Goal: Task Accomplishment & Management: Manage account settings

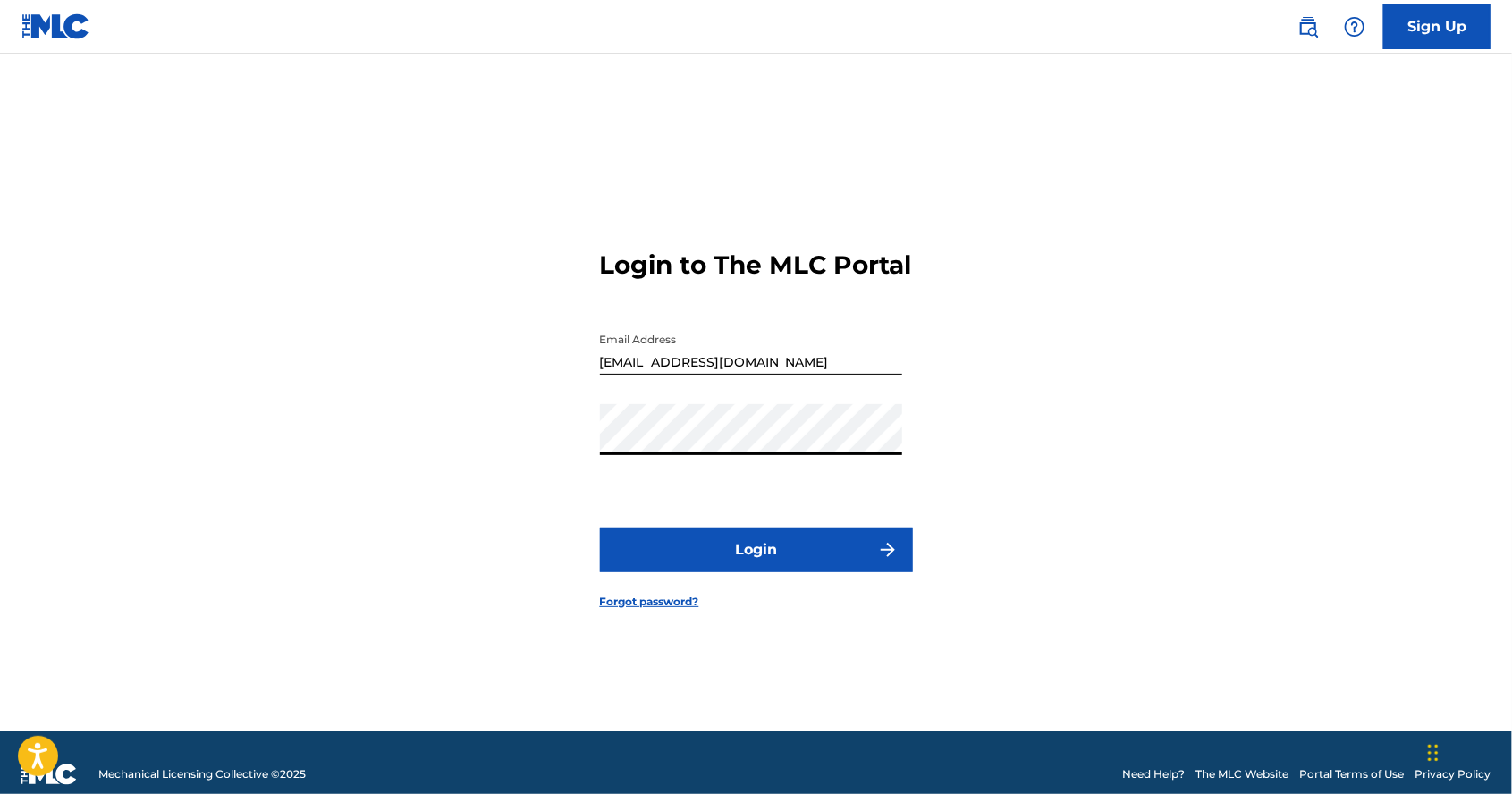
click at [835, 572] on button "Login" at bounding box center [756, 551] width 313 height 45
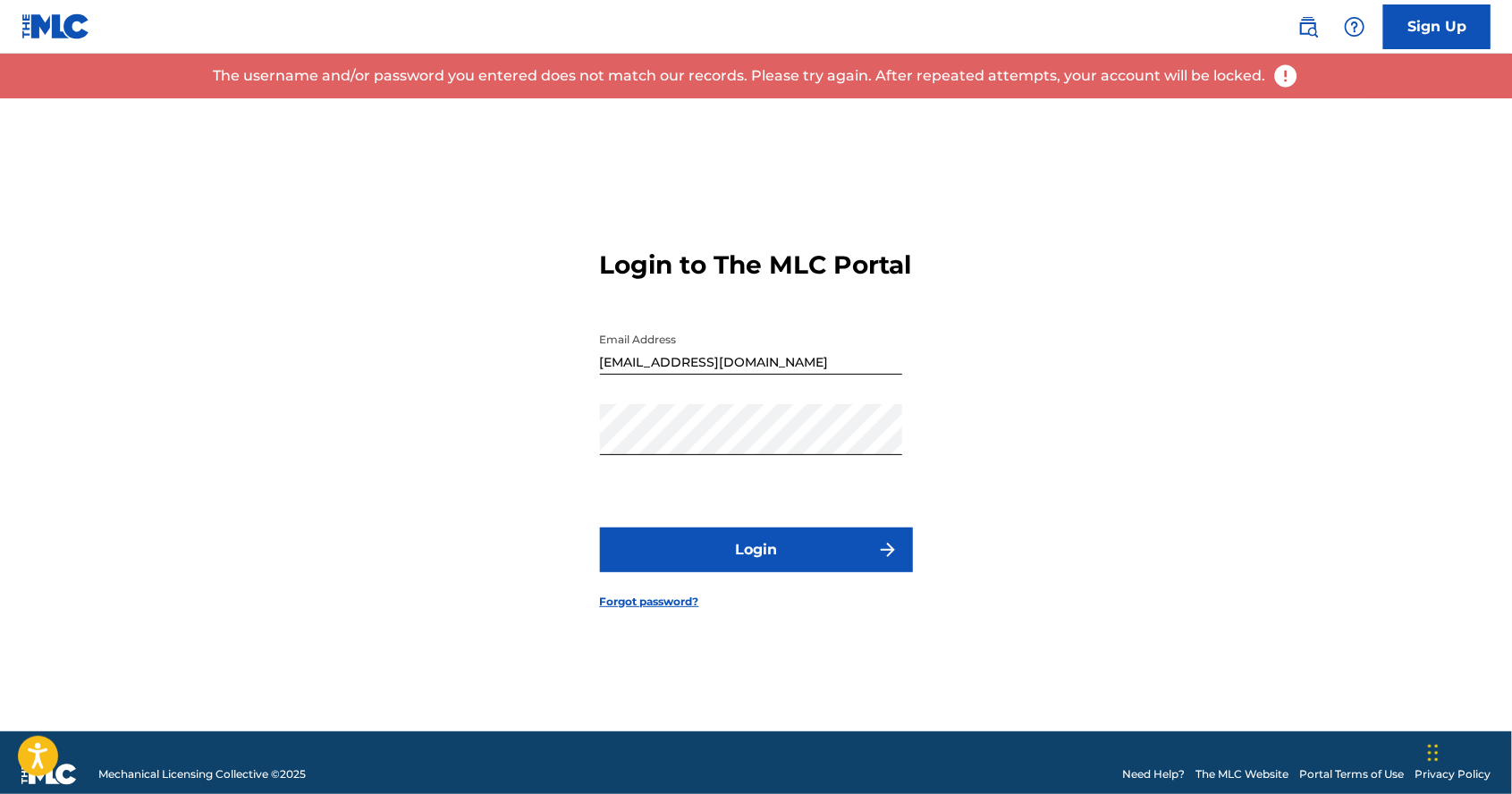
click at [835, 572] on button "Login" at bounding box center [756, 551] width 313 height 45
click at [777, 375] on input "[EMAIL_ADDRESS][DOMAIN_NAME]" at bounding box center [751, 349] width 302 height 51
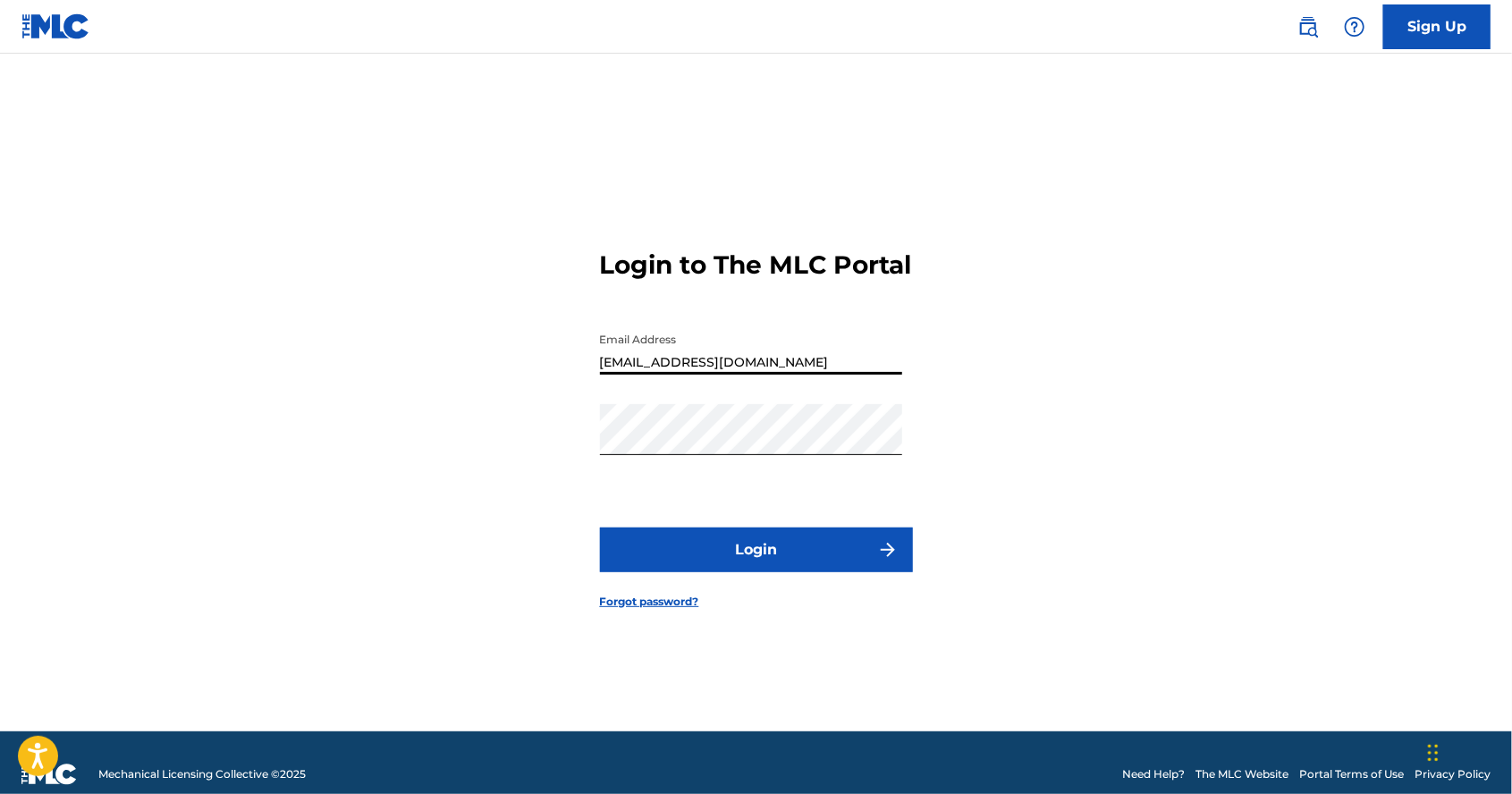
type input "[EMAIL_ADDRESS][DOMAIN_NAME]"
click at [781, 572] on button "Login" at bounding box center [756, 551] width 313 height 45
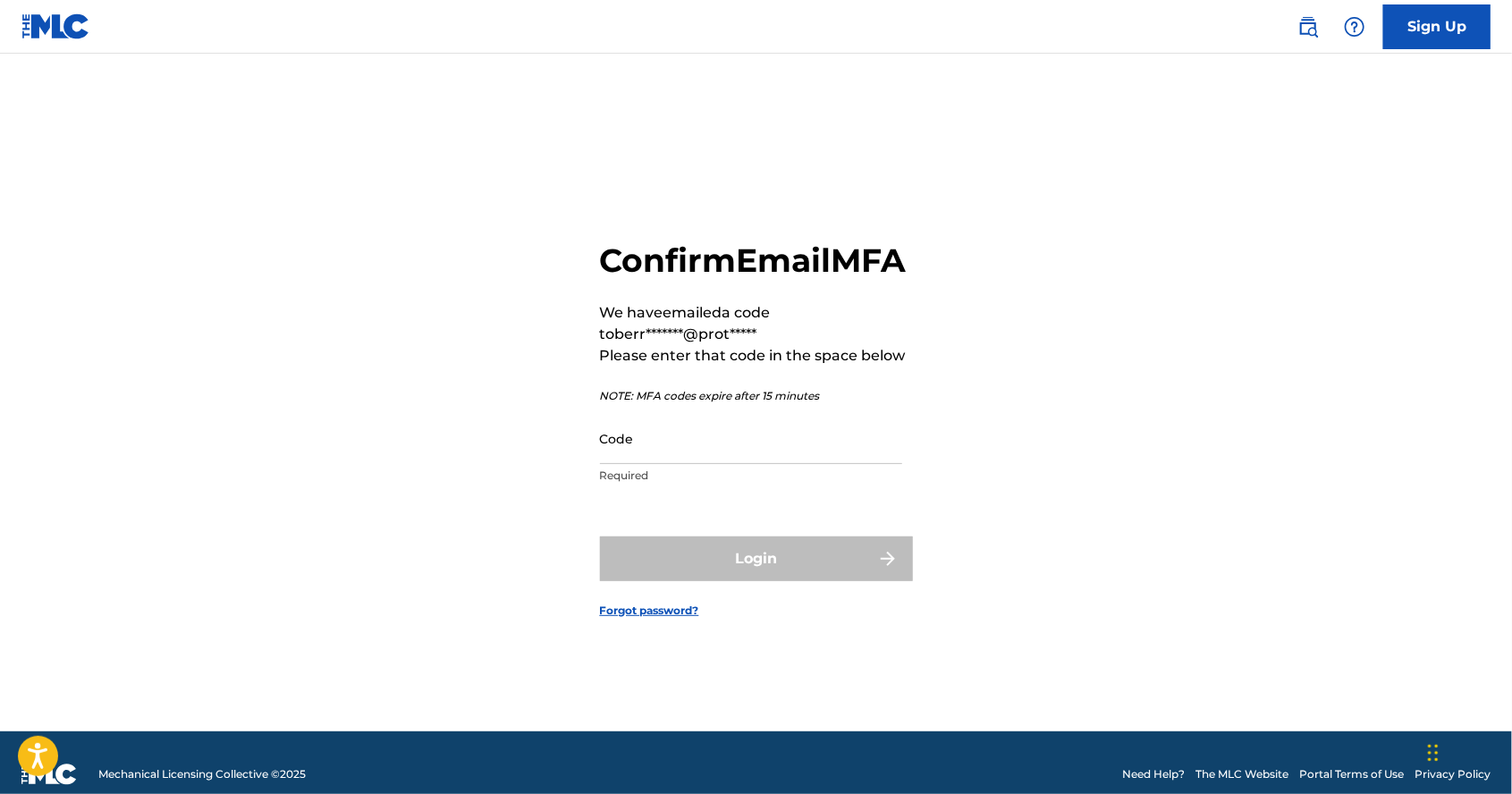
click at [665, 464] on input "Code" at bounding box center [751, 439] width 302 height 51
paste input "367268"
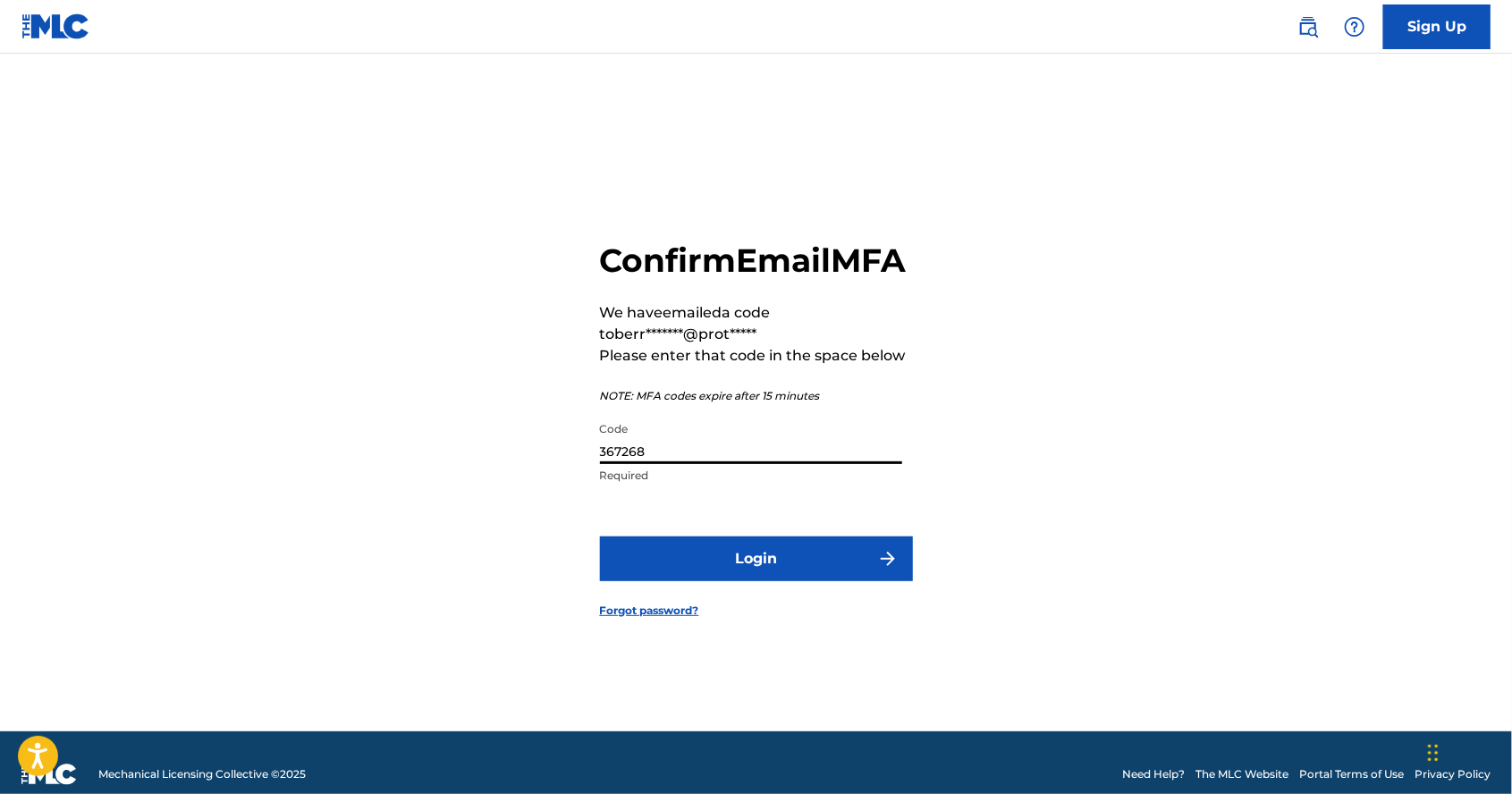
type input "367268"
click at [600, 537] on button "Login" at bounding box center [756, 559] width 313 height 45
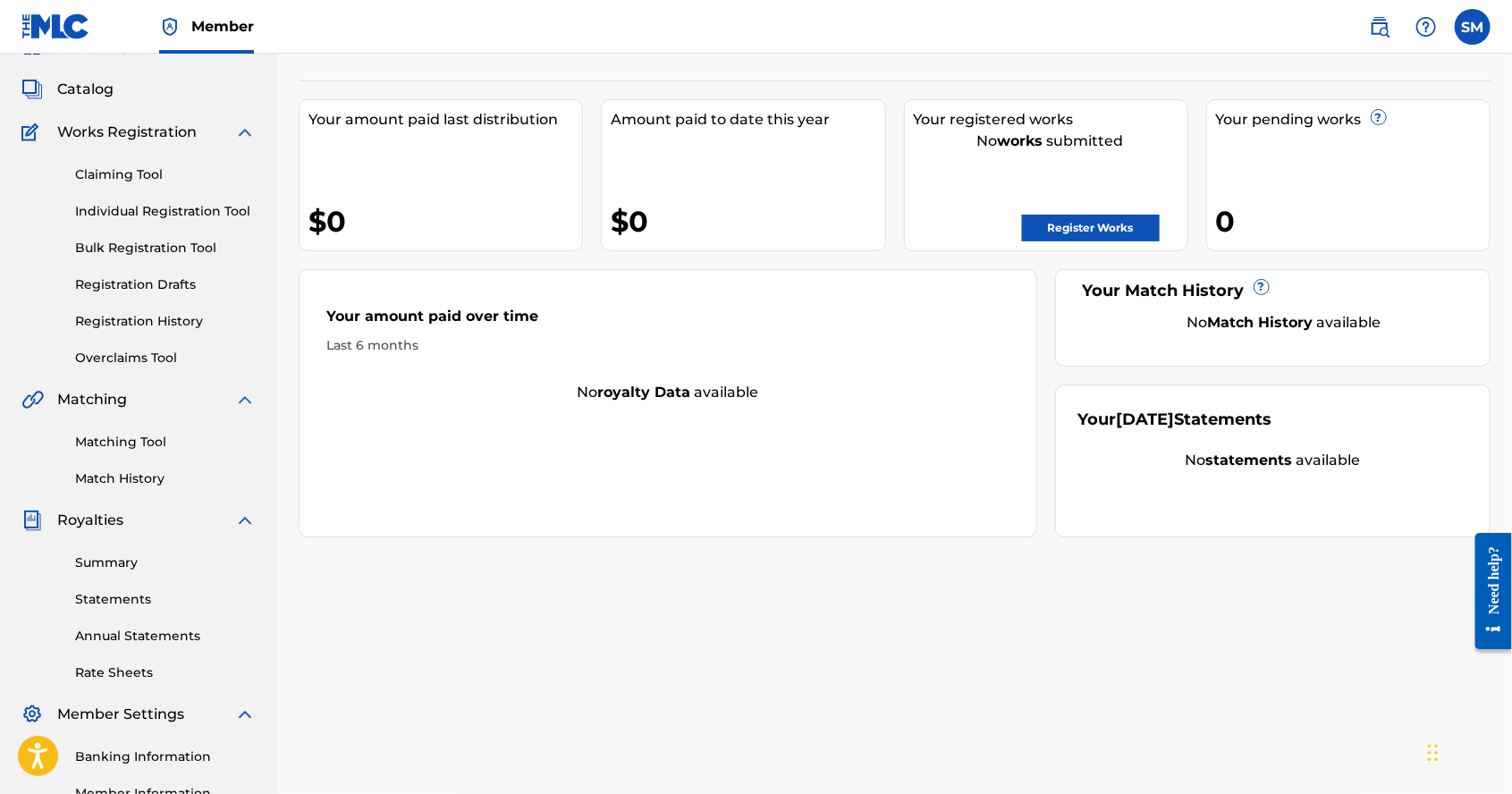
scroll to position [112, 0]
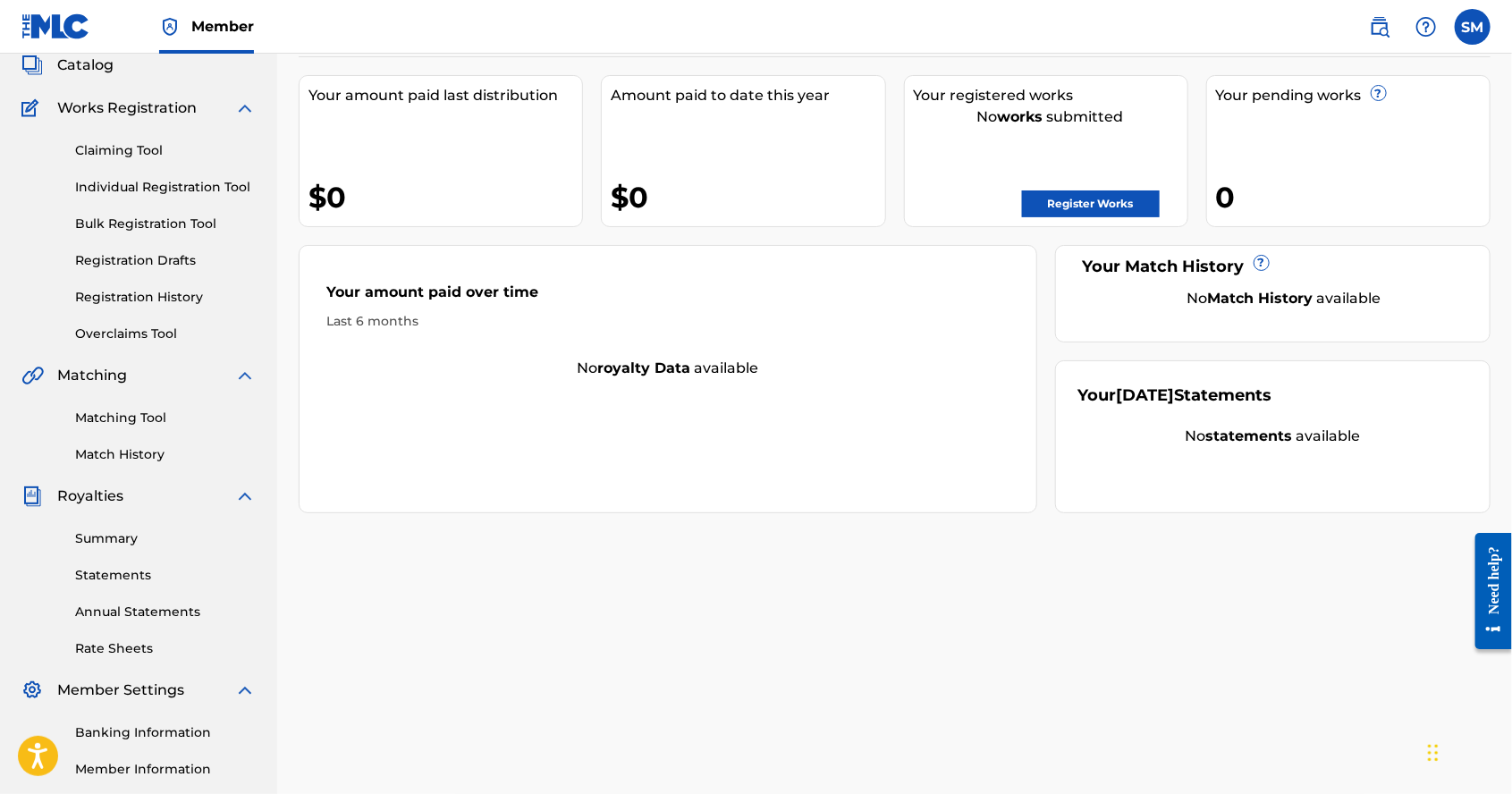
click at [1153, 284] on div "Your Match History ? No Match History available" at bounding box center [1272, 294] width 435 height 98
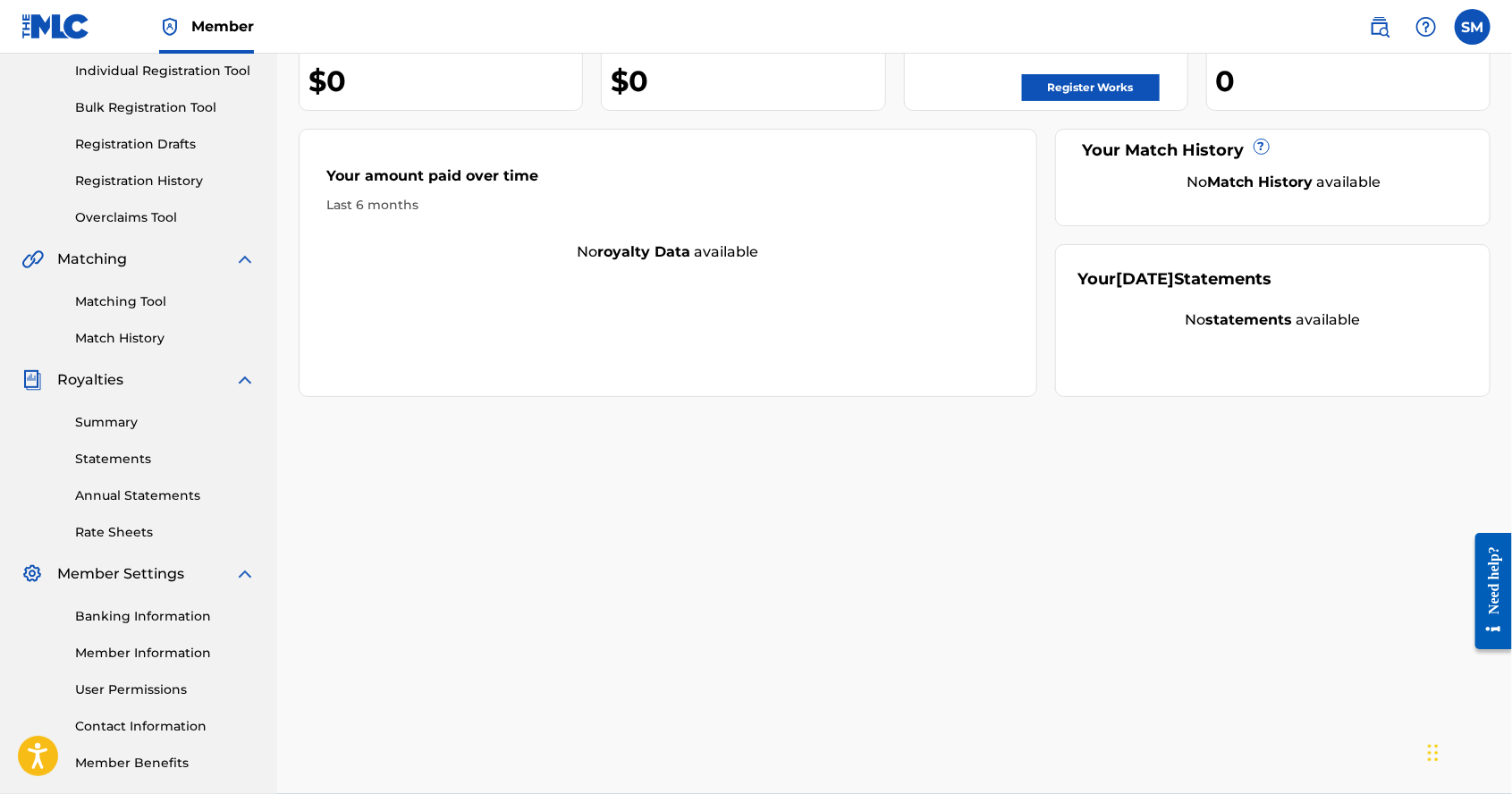
scroll to position [0, 0]
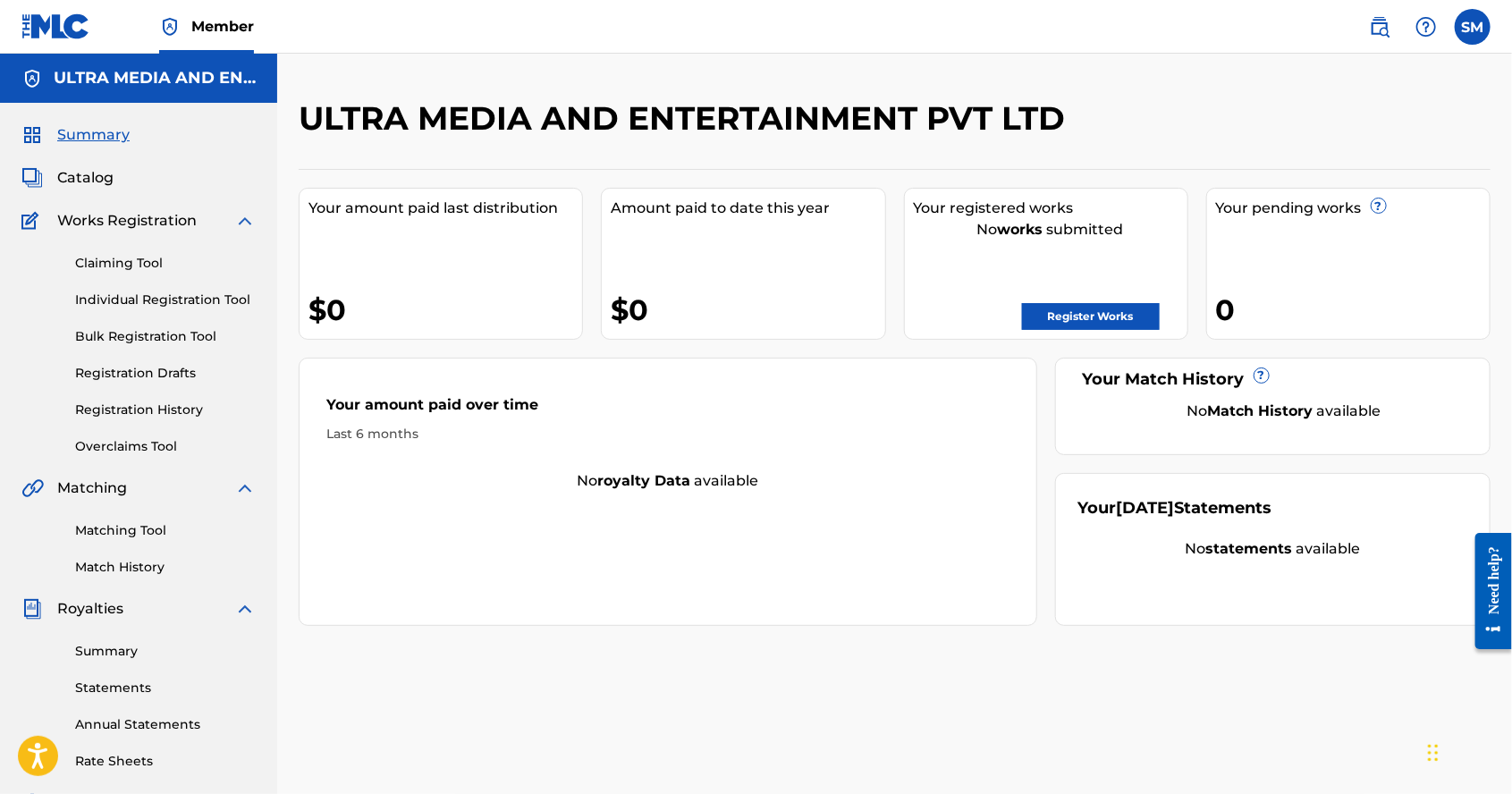
click at [1482, 37] on label at bounding box center [1472, 26] width 36 height 36
click at [1473, 26] on input "SM [PERSON_NAME] [EMAIL_ADDRESS][DOMAIN_NAME] Profile Log out" at bounding box center [1473, 26] width 0 height 0
click at [1294, 248] on p "Log out" at bounding box center [1299, 253] width 42 height 16
click at [1473, 26] on input "SM [PERSON_NAME] [EMAIL_ADDRESS][DOMAIN_NAME] Notification Preferences Profile …" at bounding box center [1473, 26] width 0 height 0
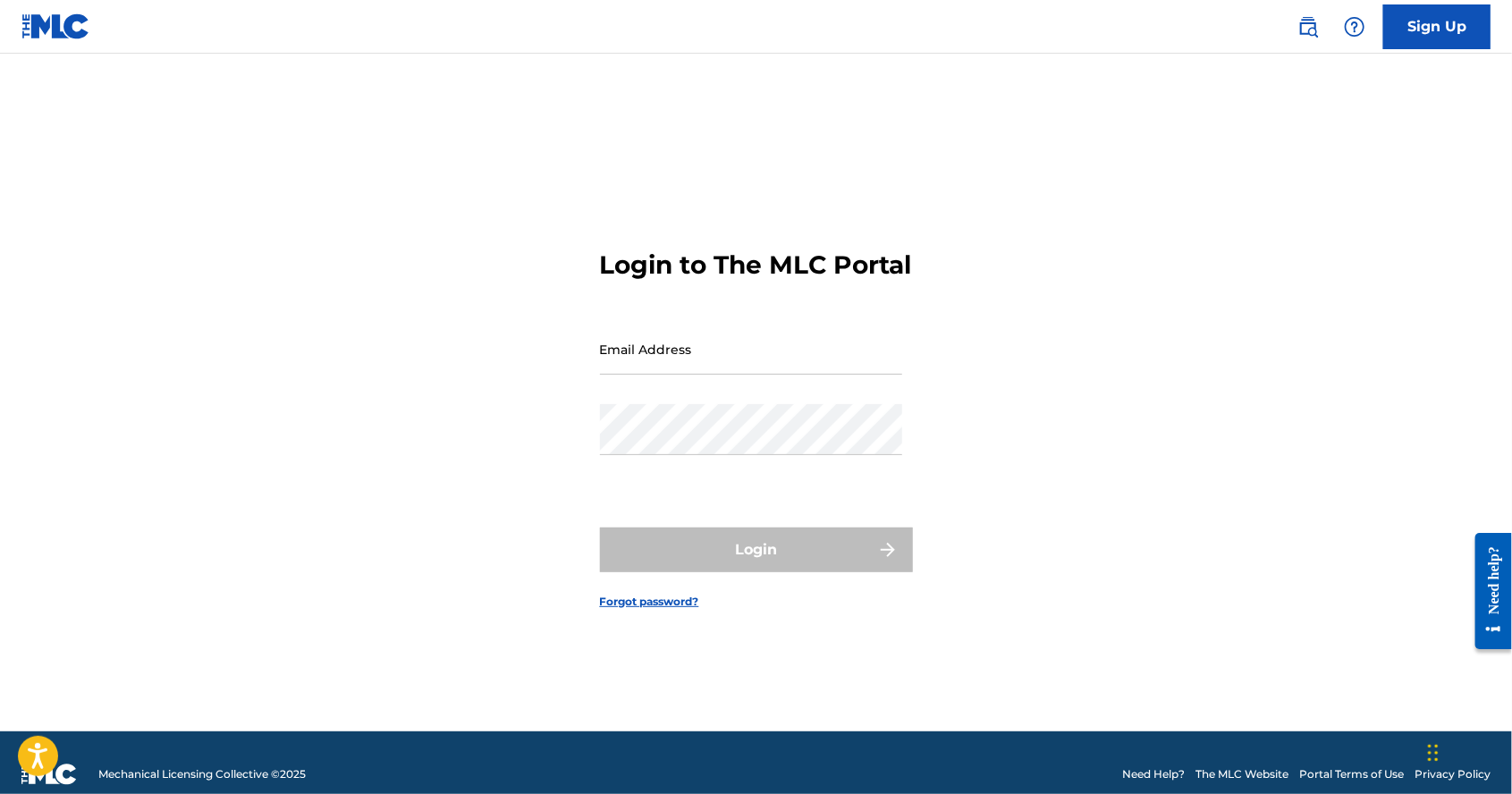
click at [756, 375] on input "Email Address" at bounding box center [751, 349] width 302 height 51
